Goal: Task Accomplishment & Management: Manage account settings

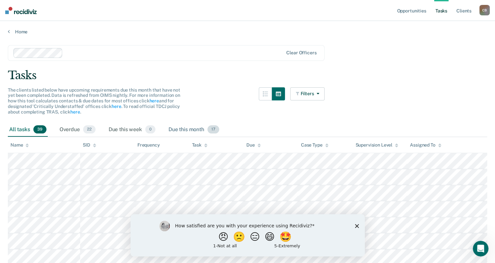
click at [194, 130] on div "Due this month 17" at bounding box center [193, 130] width 53 height 14
click at [73, 127] on div "Overdue 22" at bounding box center [77, 130] width 39 height 14
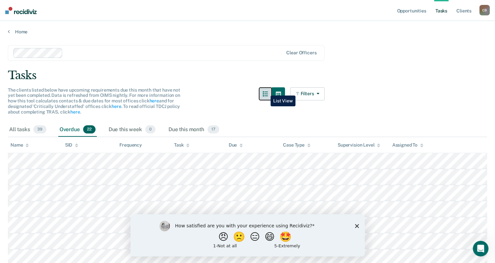
click at [266, 91] on icon "button" at bounding box center [265, 93] width 5 height 5
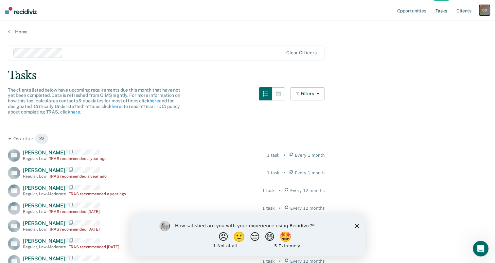
click at [485, 12] on div "C B" at bounding box center [484, 10] width 10 height 10
click at [441, 43] on link "Log Out" at bounding box center [458, 43] width 53 height 6
